Goal: Find specific page/section: Find specific page/section

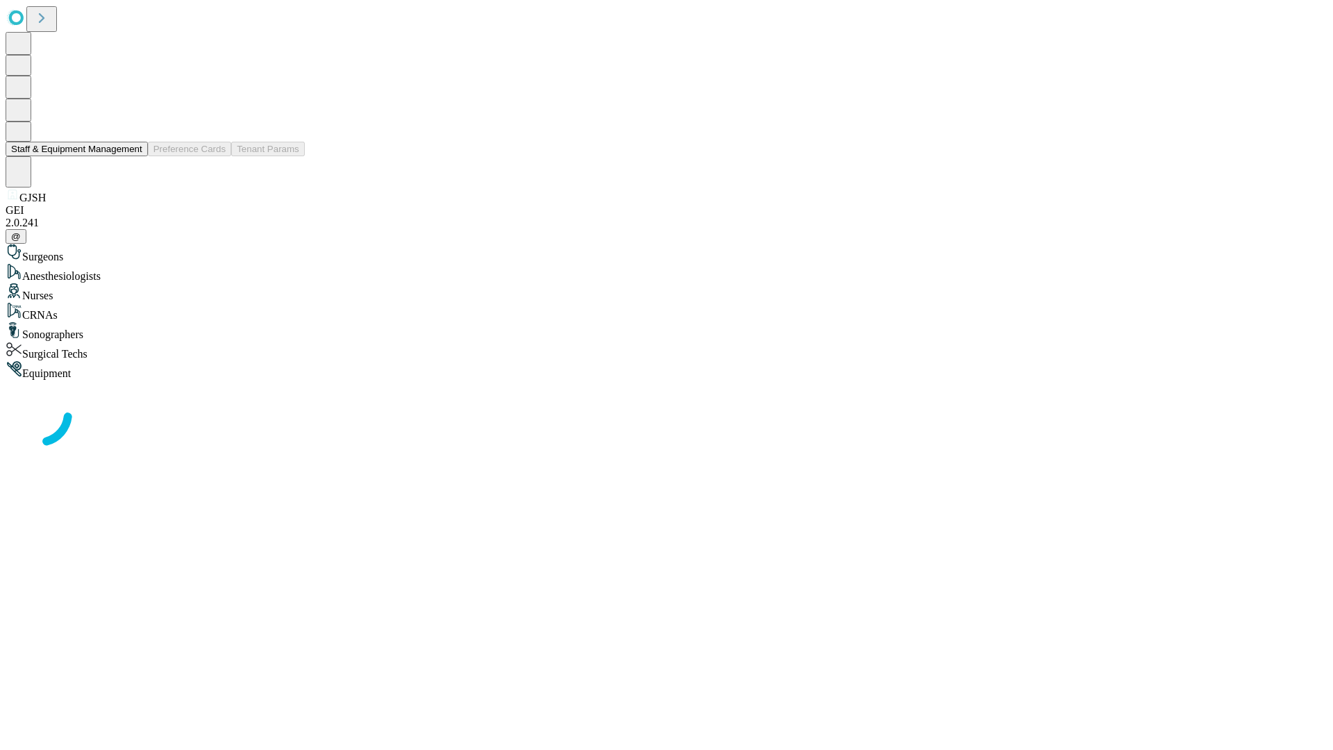
click at [133, 156] on button "Staff & Equipment Management" at bounding box center [77, 149] width 142 height 15
